Goal: Information Seeking & Learning: Compare options

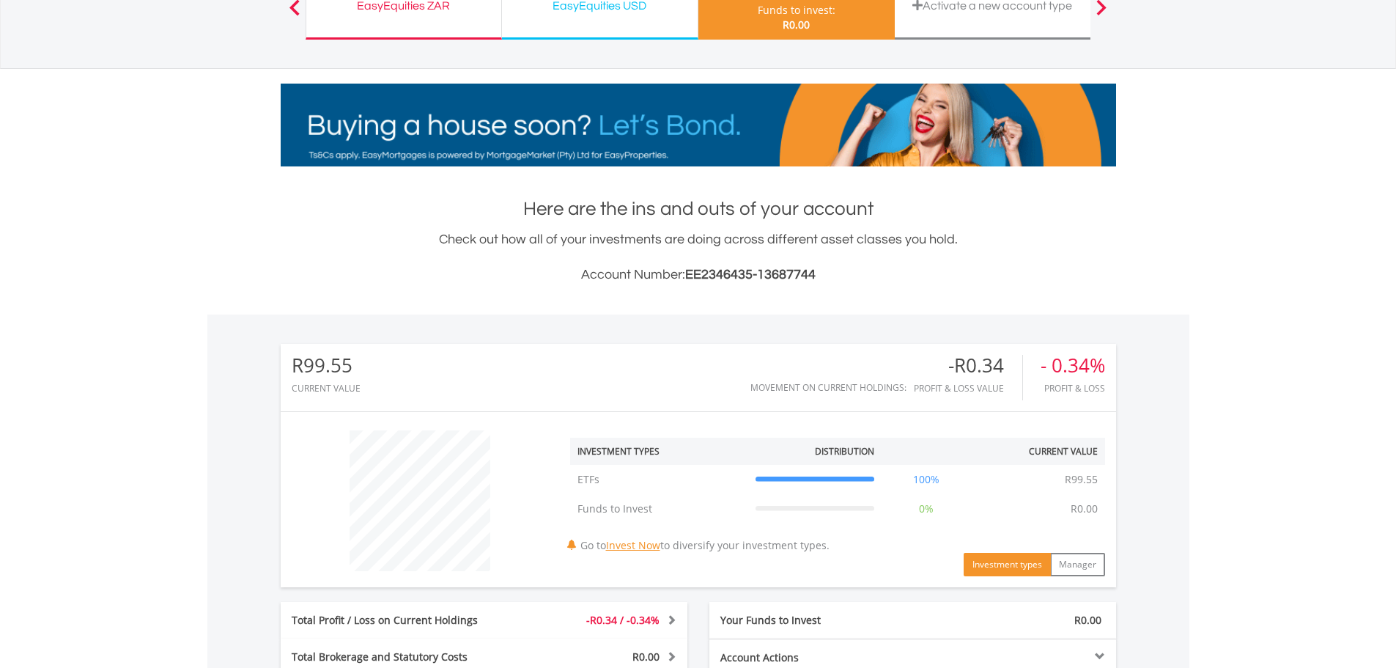
scroll to position [366, 0]
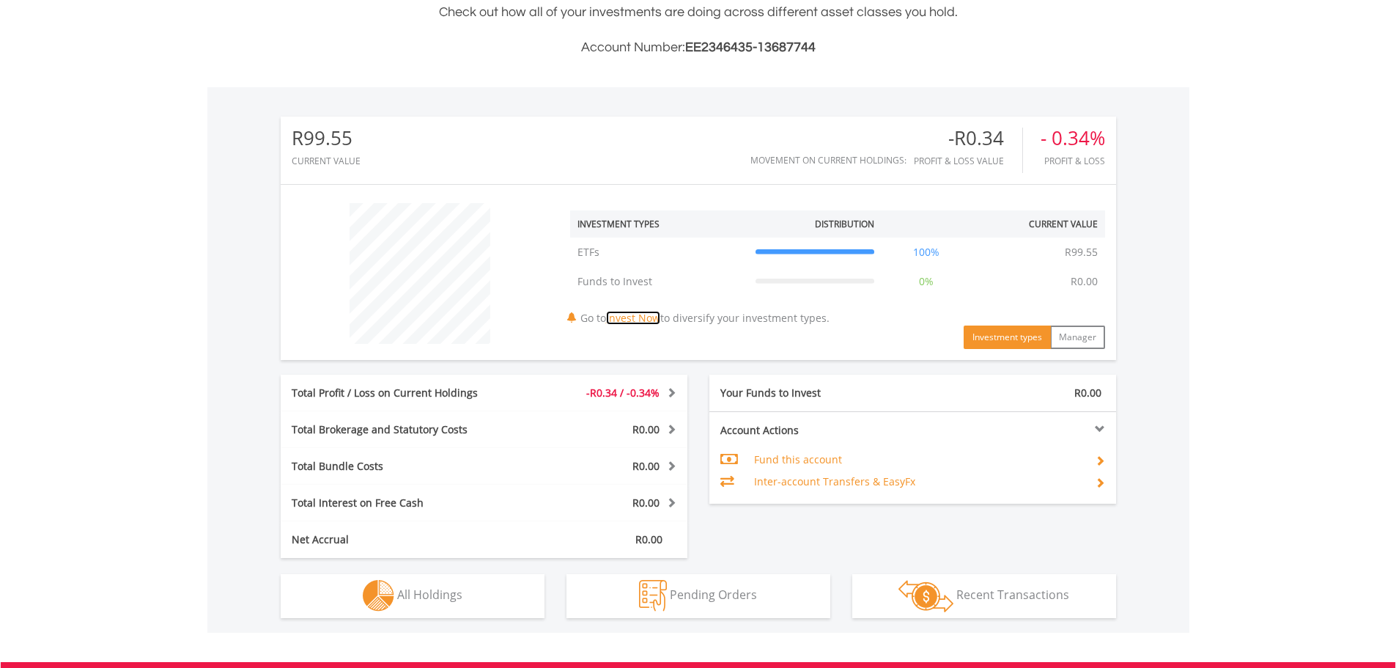
click at [646, 315] on link "Invest Now" at bounding box center [633, 318] width 54 height 14
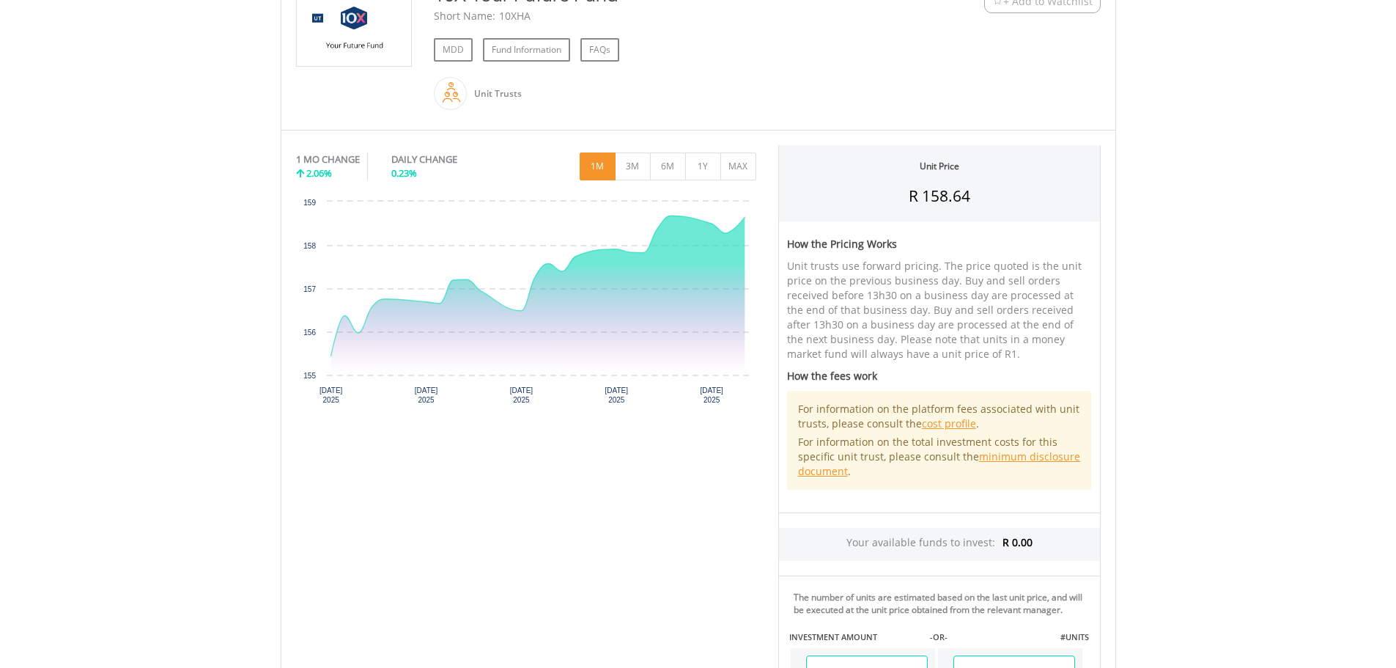
scroll to position [366, 0]
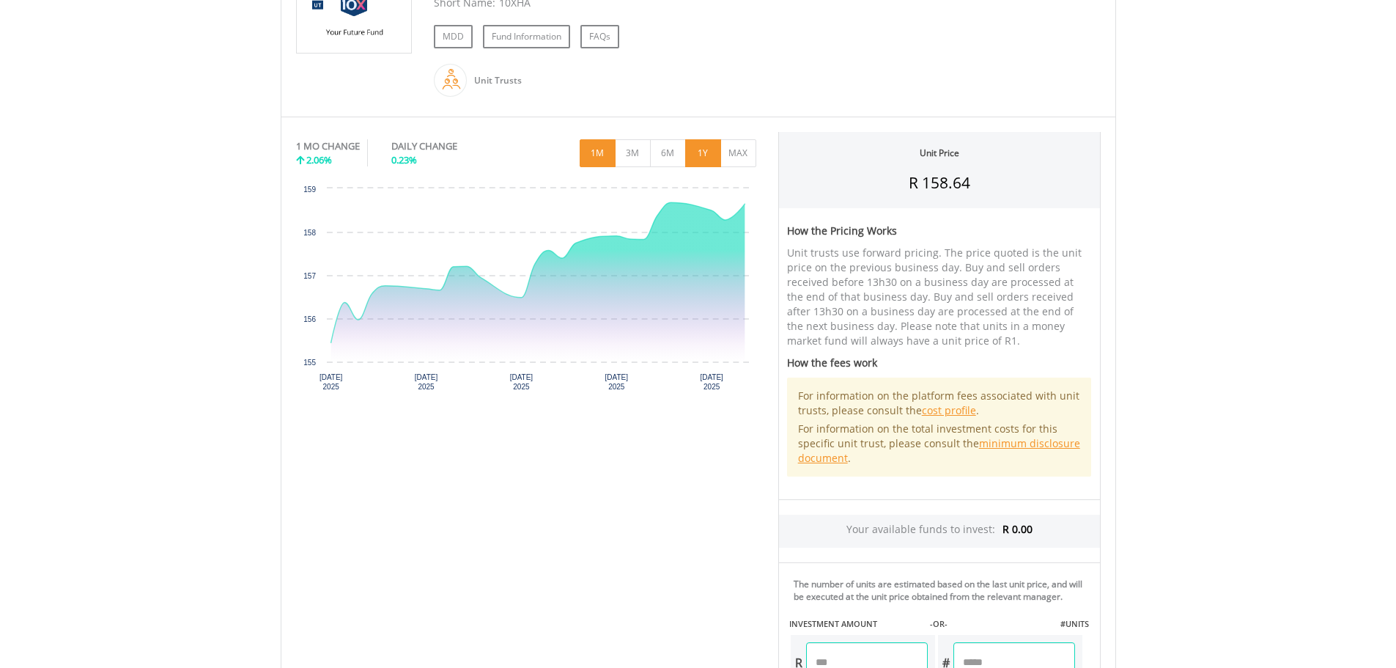
click at [715, 164] on button "1Y" at bounding box center [703, 153] width 36 height 28
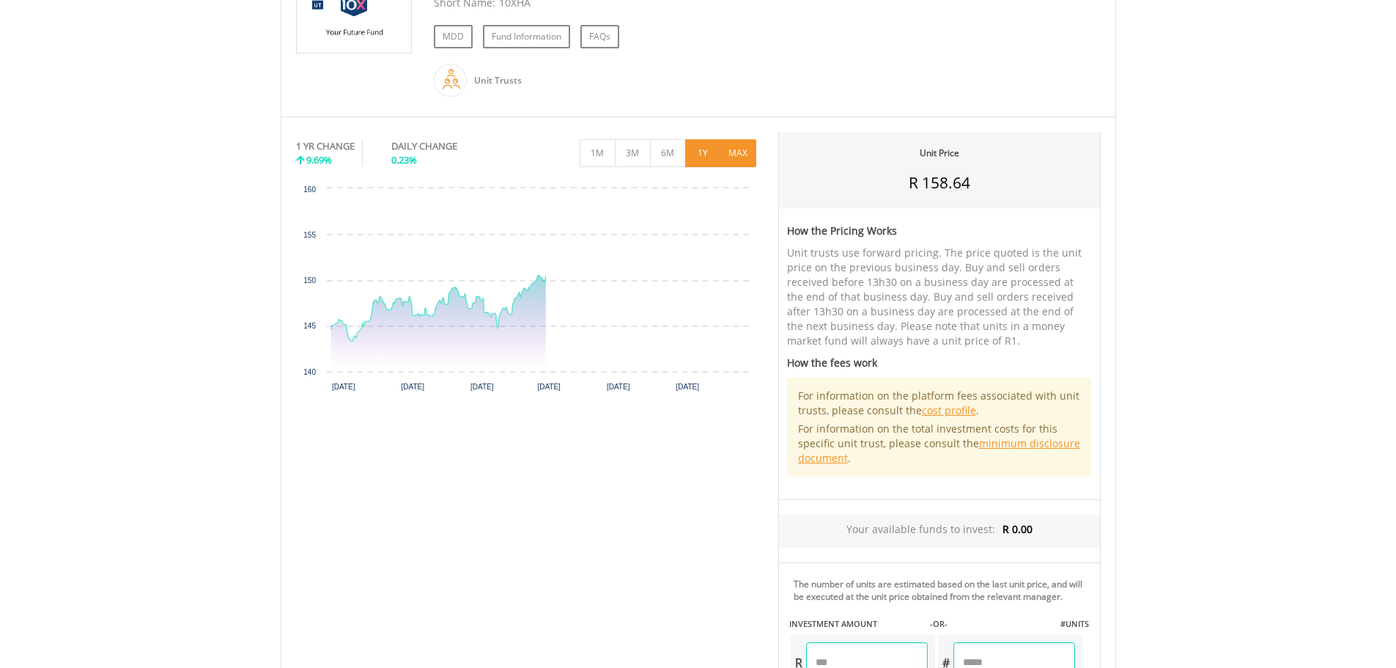
click at [737, 160] on button "MAX" at bounding box center [738, 153] width 36 height 28
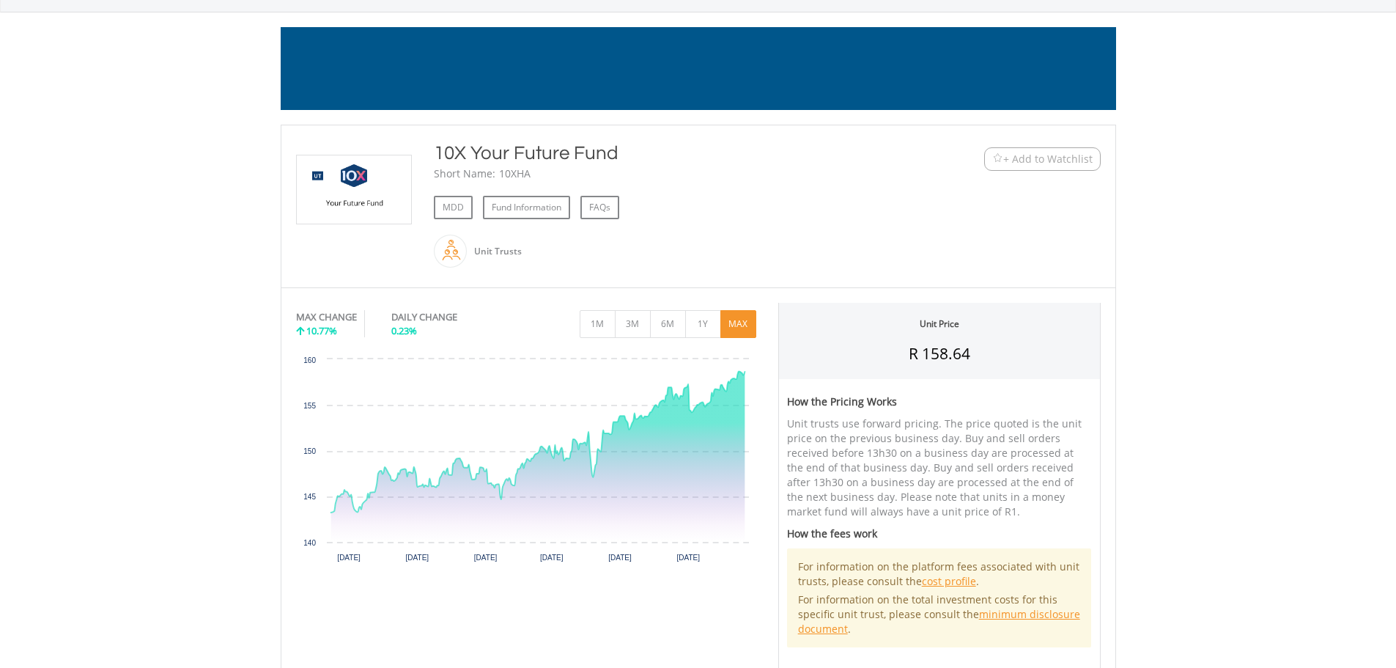
scroll to position [244, 0]
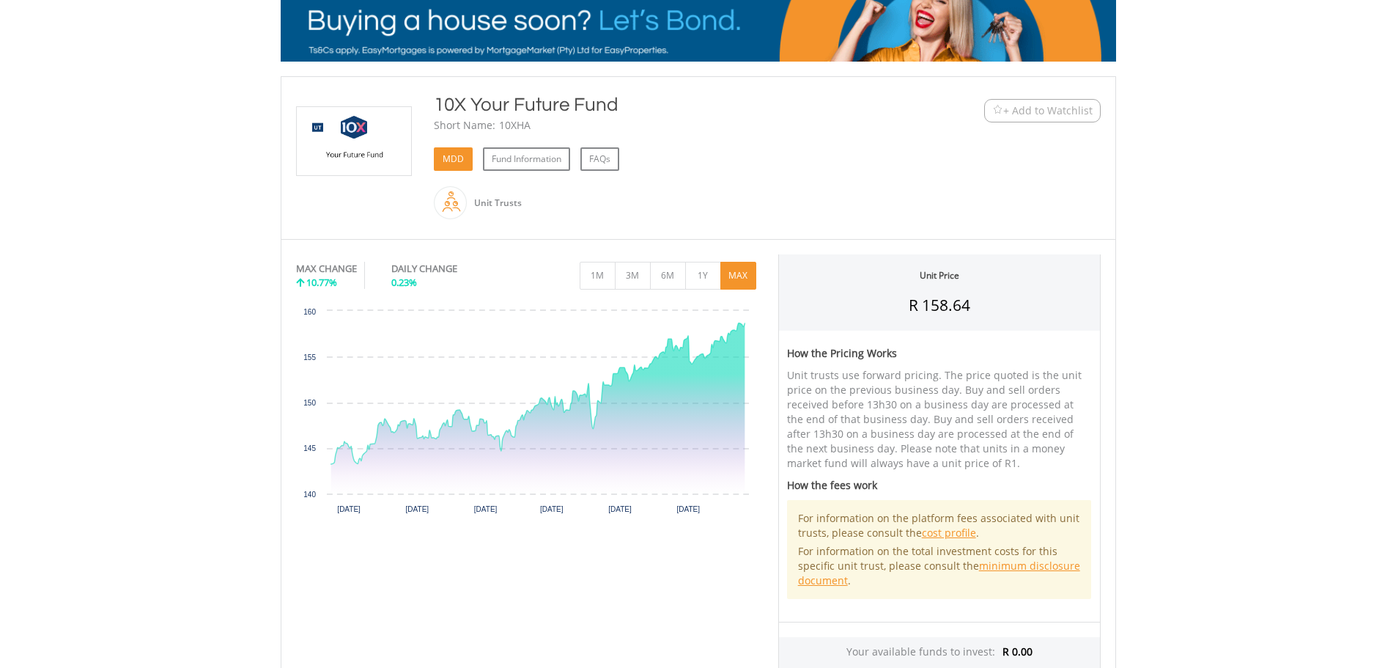
click at [446, 157] on link "MDD" at bounding box center [453, 158] width 39 height 23
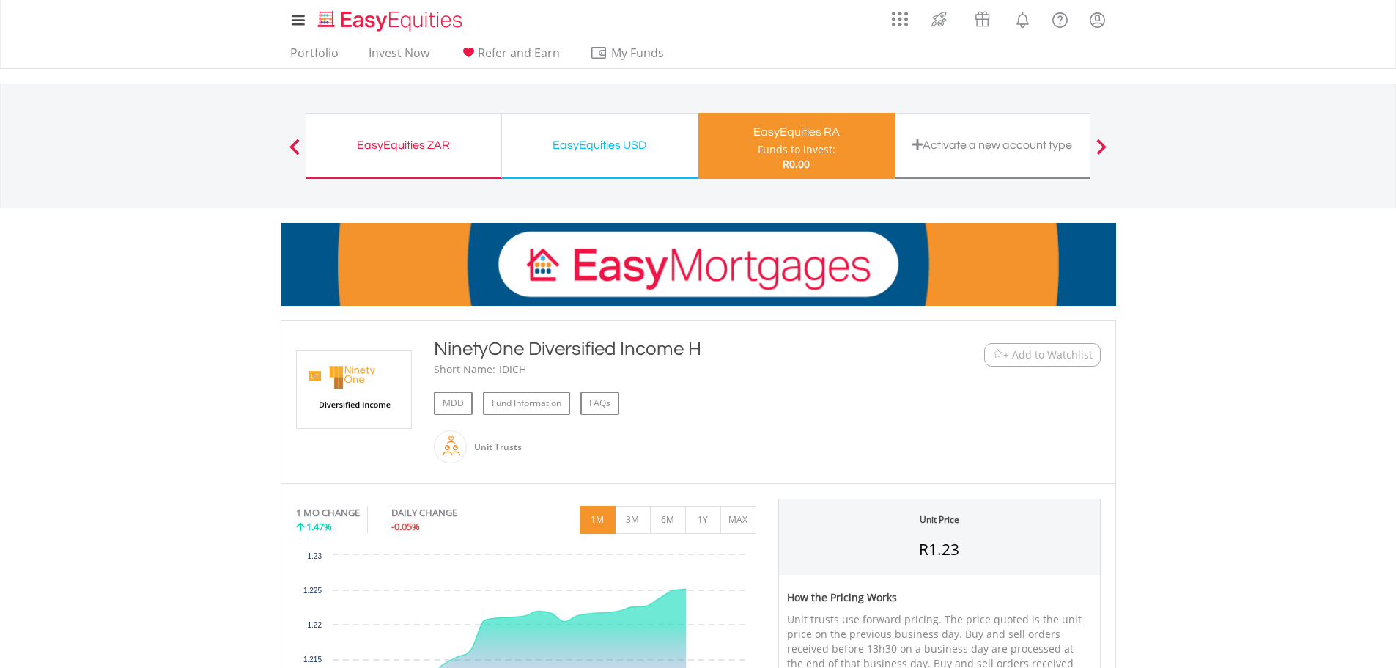
scroll to position [122, 0]
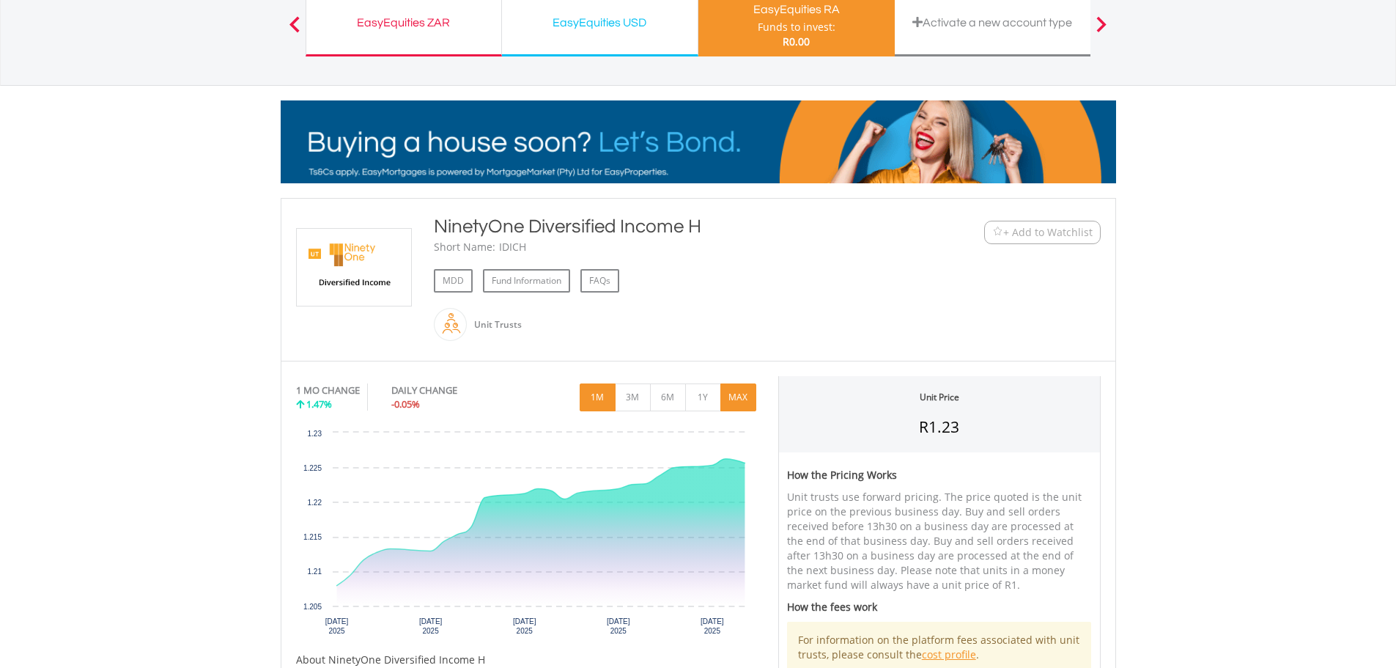
click at [734, 405] on button "MAX" at bounding box center [738, 397] width 36 height 28
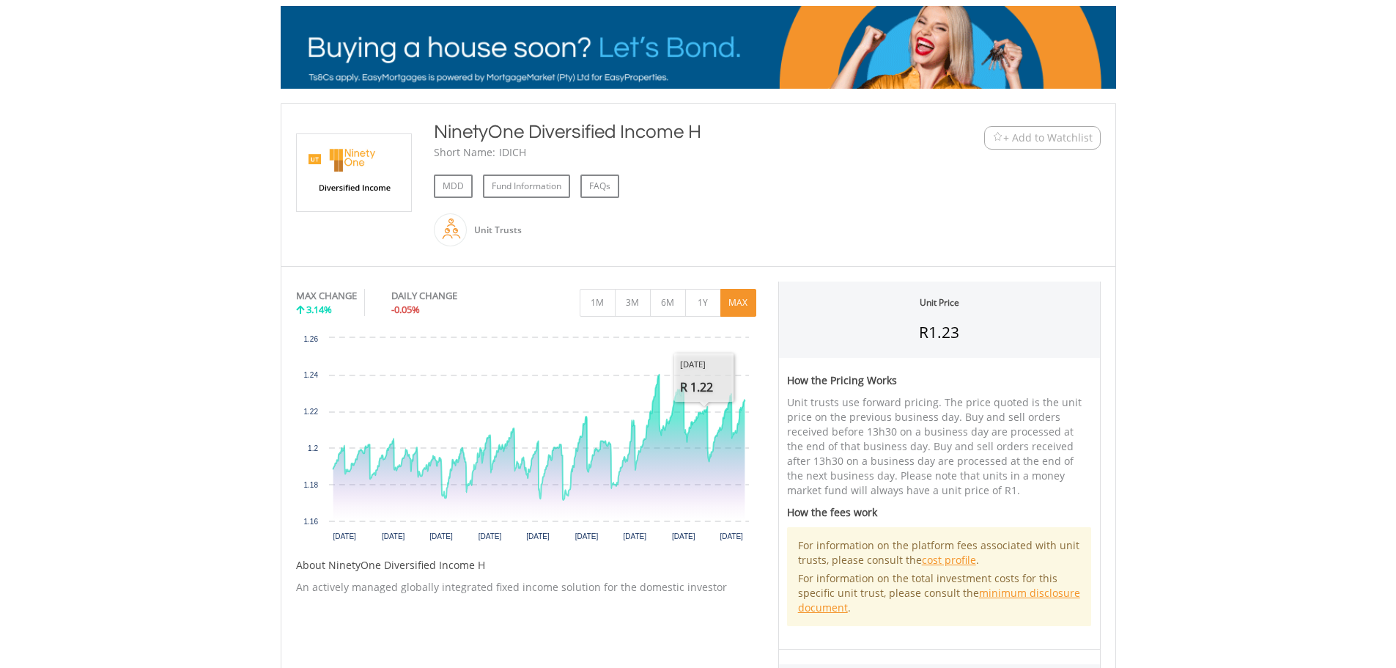
scroll to position [366, 0]
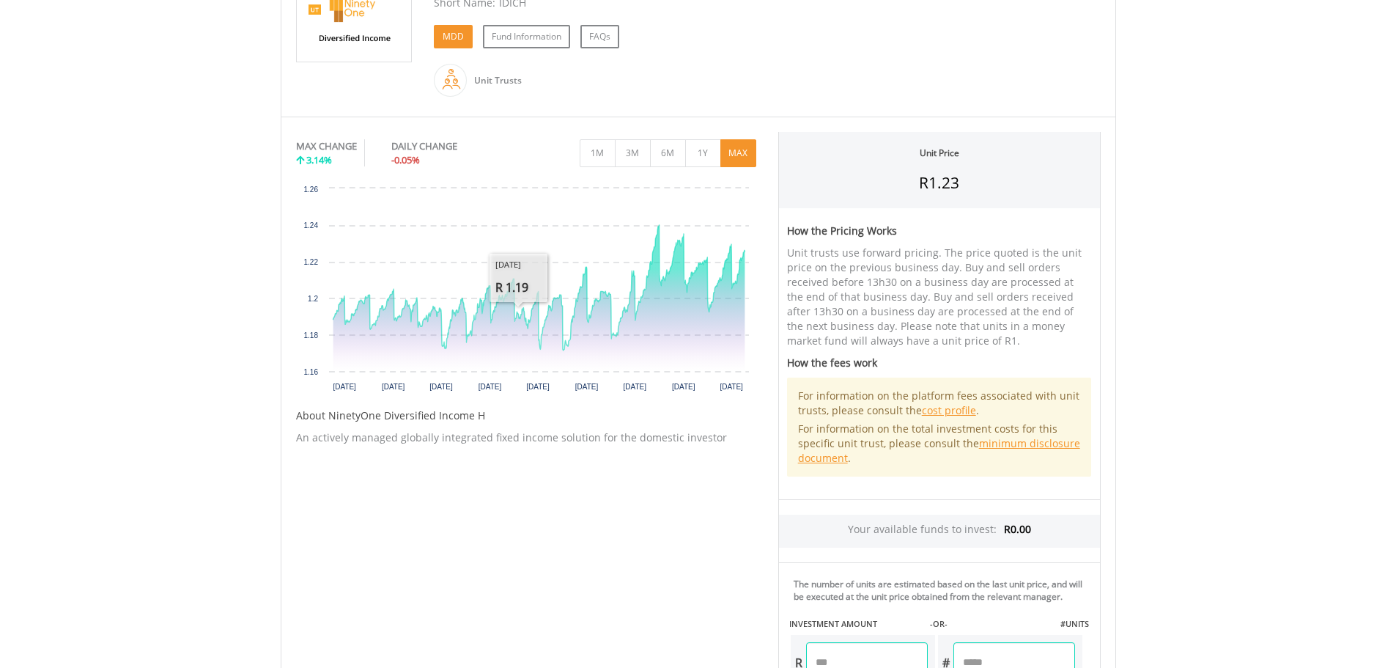
click at [447, 30] on link "MDD" at bounding box center [453, 36] width 39 height 23
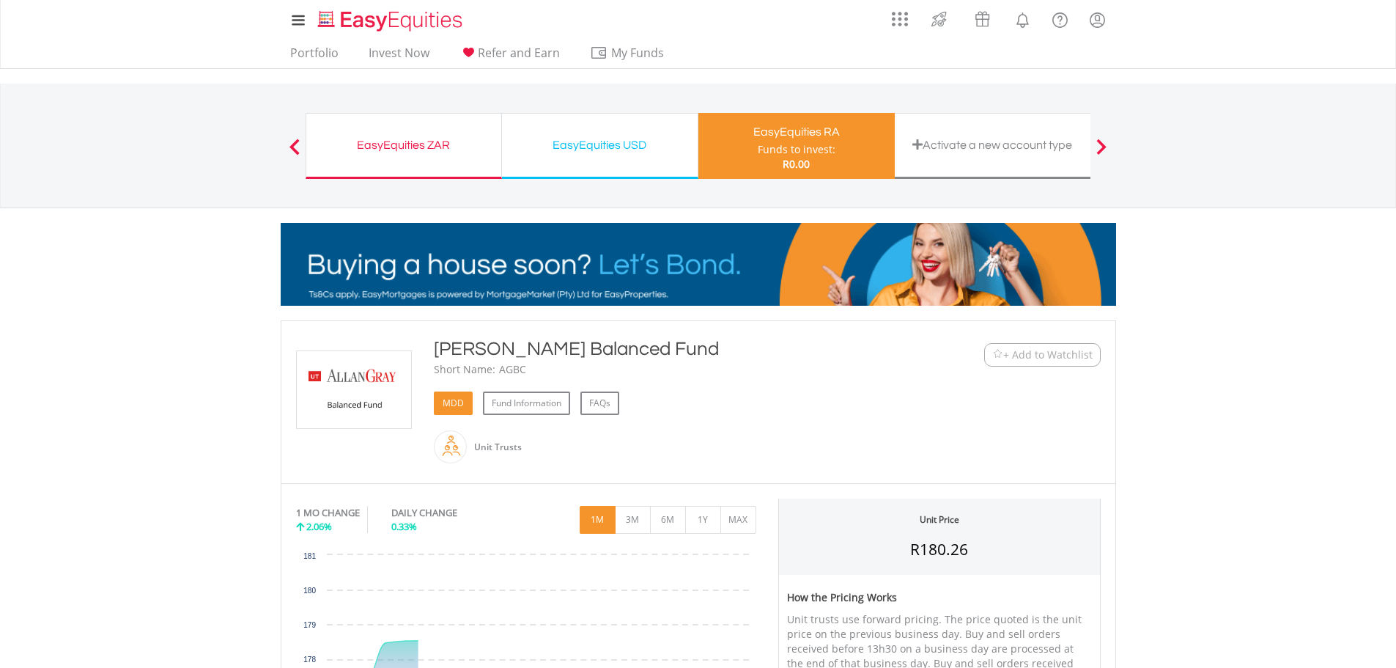
click at [453, 399] on link "MDD" at bounding box center [453, 402] width 39 height 23
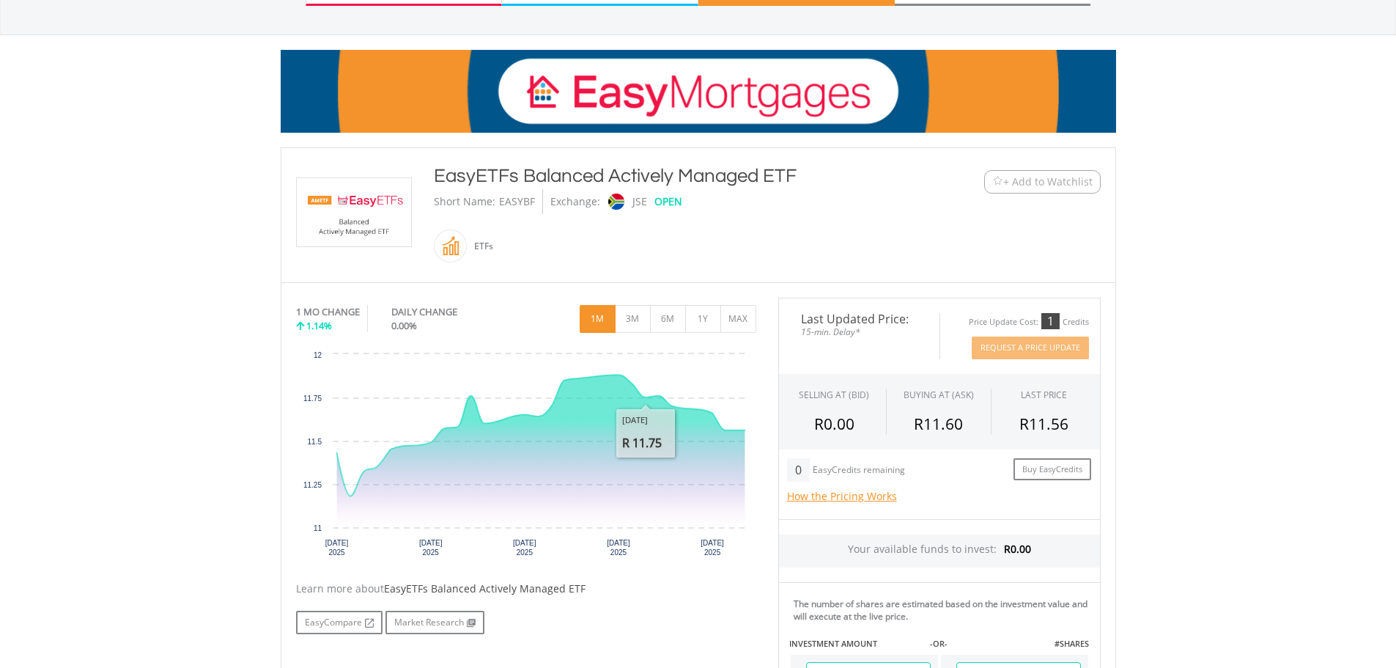
scroll to position [122, 0]
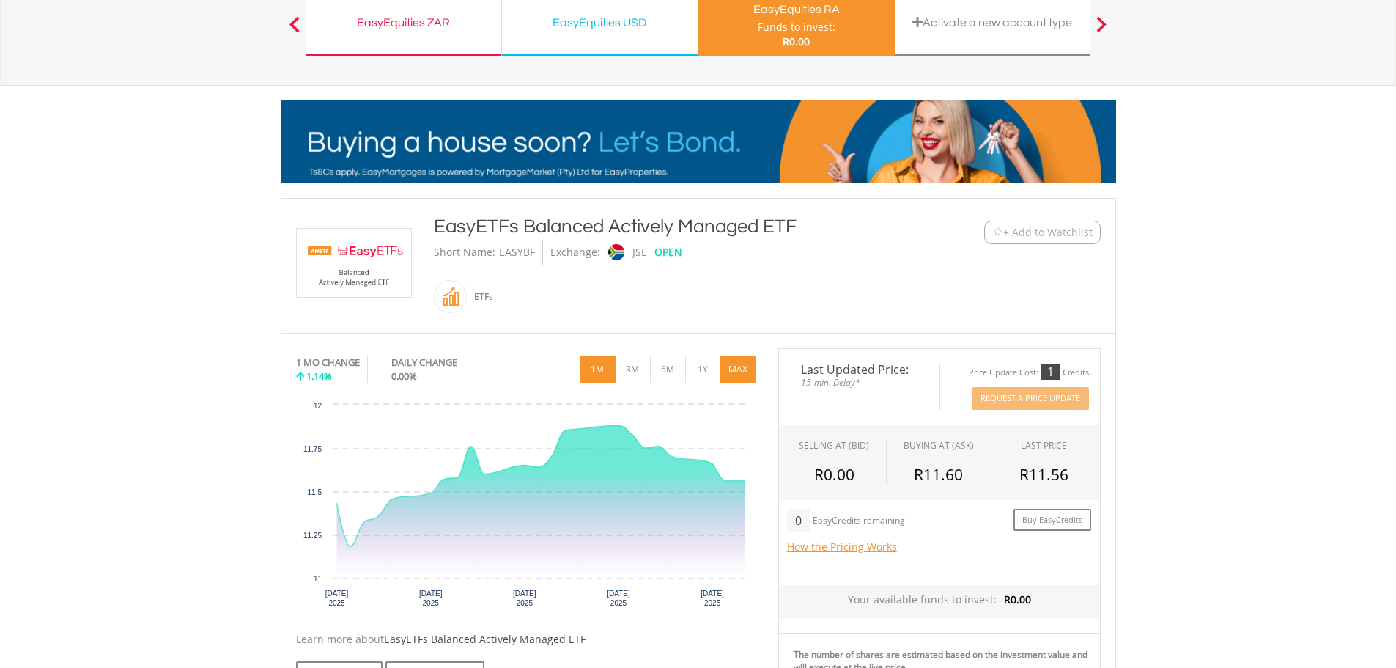
click at [729, 364] on button "MAX" at bounding box center [738, 369] width 36 height 28
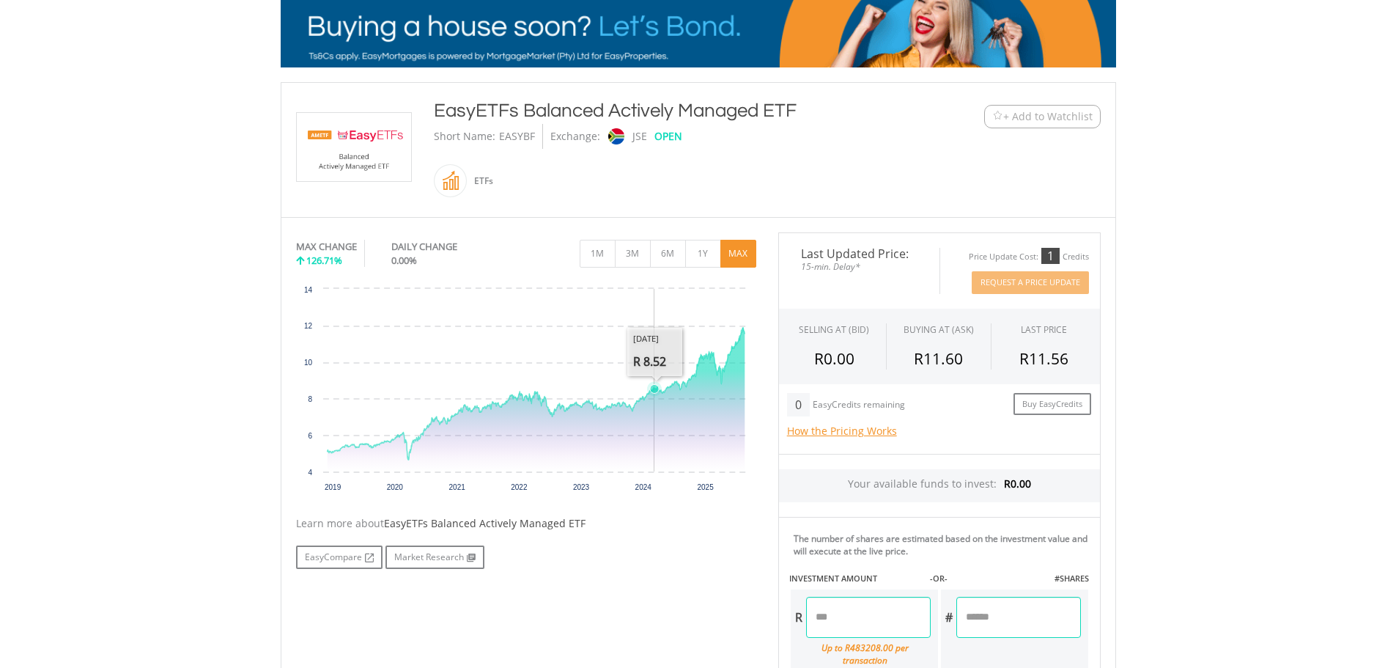
scroll to position [244, 0]
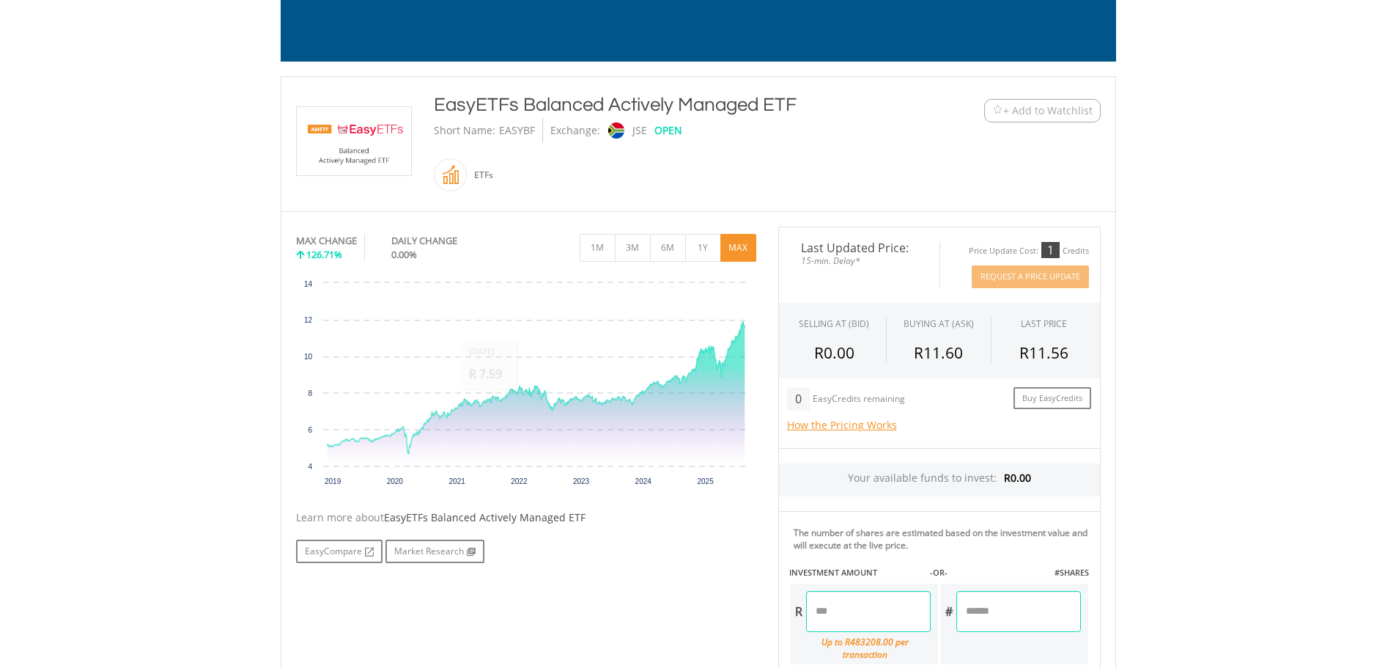
click at [467, 179] on span at bounding box center [467, 174] width 0 height 33
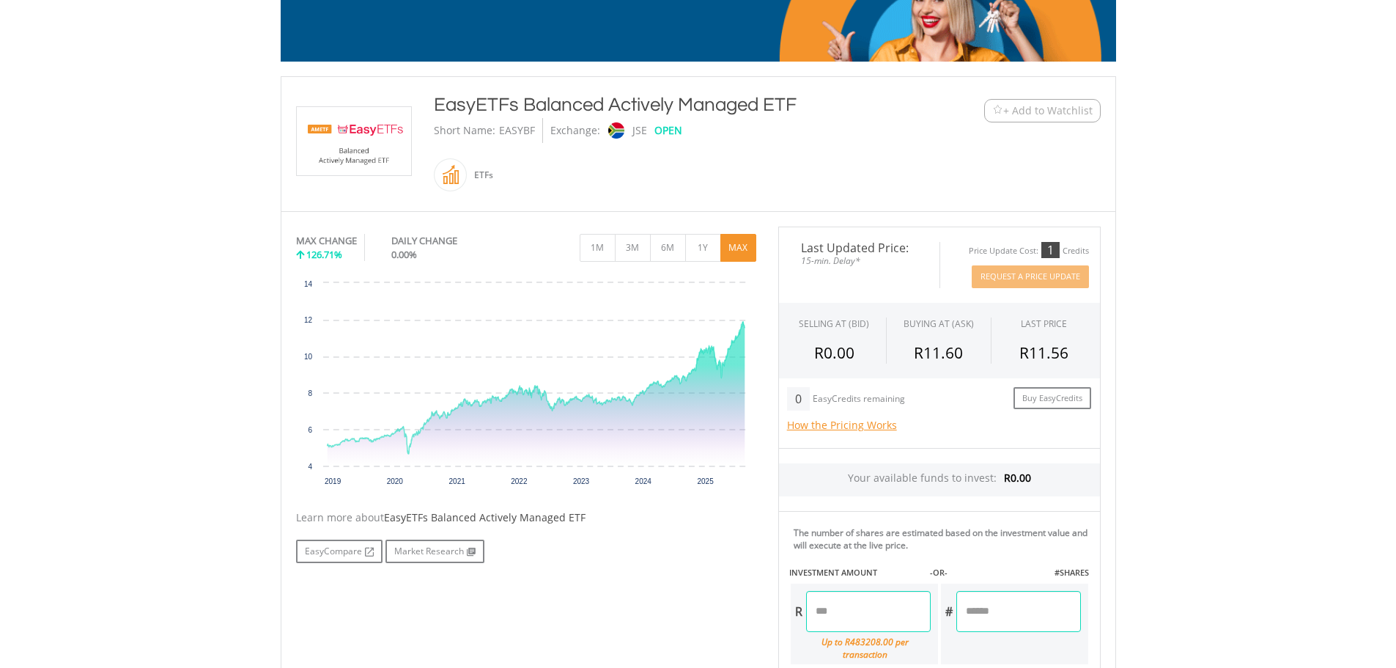
click at [349, 147] on img at bounding box center [354, 141] width 110 height 68
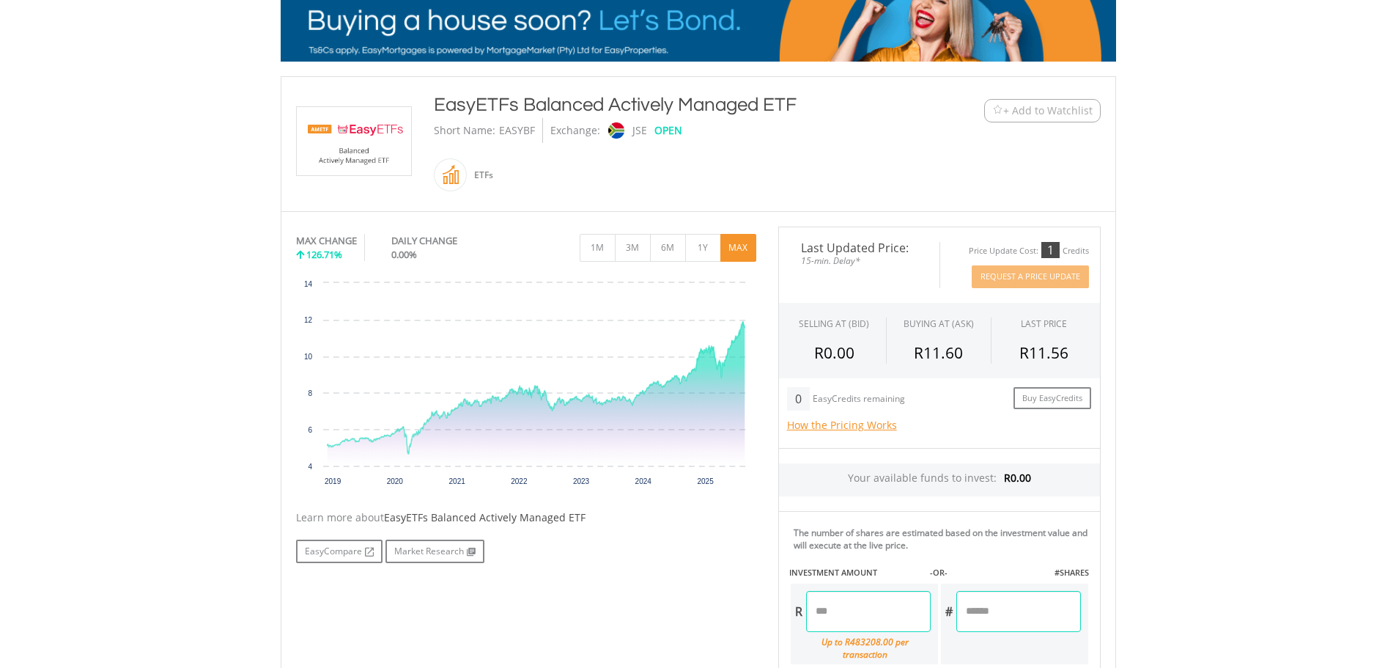
click at [349, 147] on img at bounding box center [354, 141] width 110 height 68
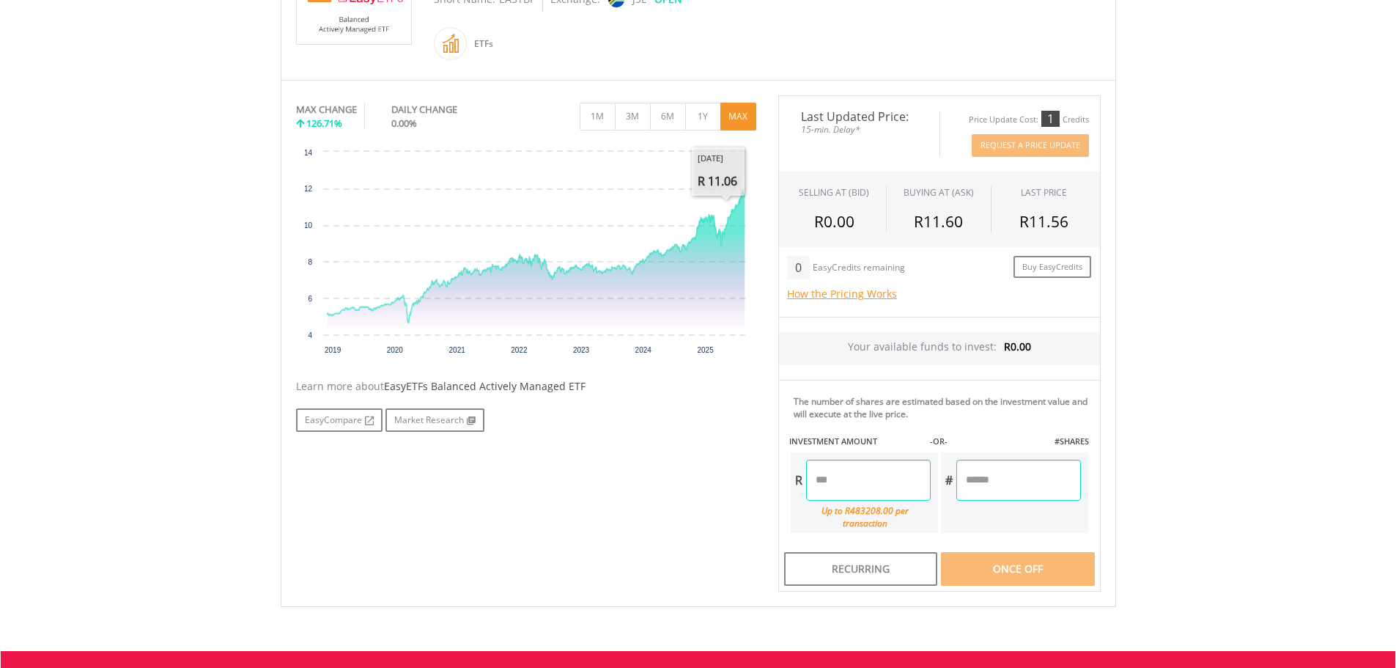
scroll to position [558, 0]
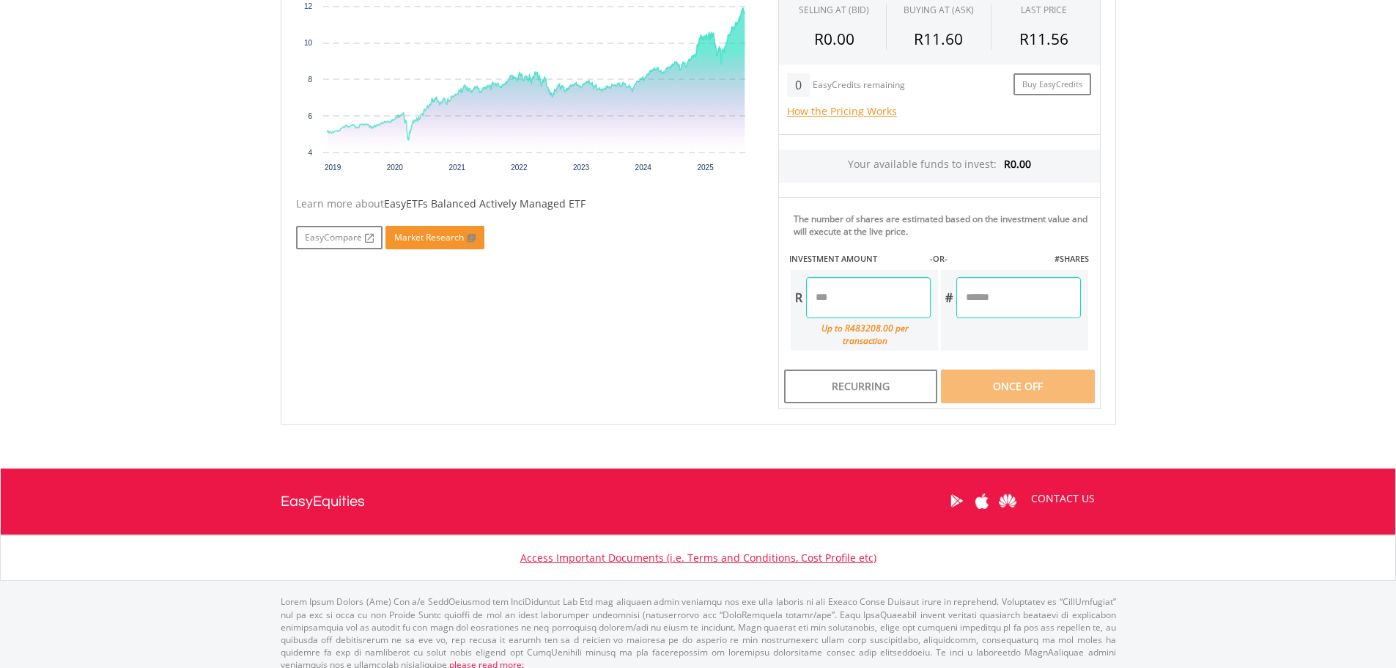
click at [409, 233] on link "Market Research" at bounding box center [435, 237] width 99 height 23
click at [326, 239] on link "EasyCompare" at bounding box center [339, 237] width 86 height 23
